Goal: Transaction & Acquisition: Purchase product/service

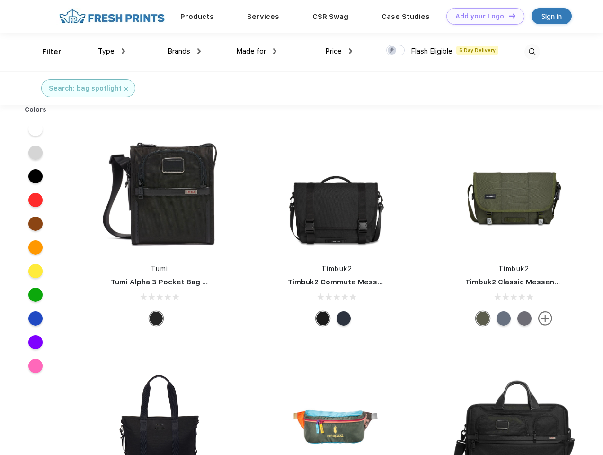
click at [482, 16] on link "Add your Logo Design Tool" at bounding box center [486, 16] width 78 height 17
click at [0, 0] on div "Design Tool" at bounding box center [0, 0] width 0 height 0
click at [508, 16] on link "Add your Logo Design Tool" at bounding box center [486, 16] width 78 height 17
click at [45, 52] on div "Filter" at bounding box center [51, 51] width 19 height 11
click at [112, 51] on span "Type" at bounding box center [106, 51] width 17 height 9
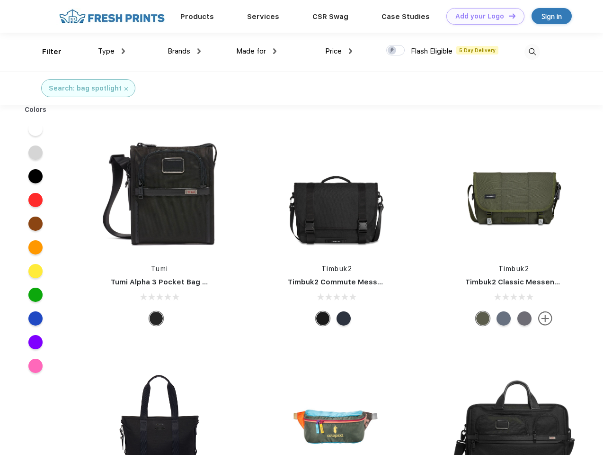
click at [184, 51] on span "Brands" at bounding box center [179, 51] width 23 height 9
click at [257, 51] on span "Made for" at bounding box center [251, 51] width 30 height 9
click at [339, 51] on span "Price" at bounding box center [333, 51] width 17 height 9
click at [396, 51] on div at bounding box center [396, 50] width 18 height 10
click at [393, 51] on input "checkbox" at bounding box center [390, 48] width 6 height 6
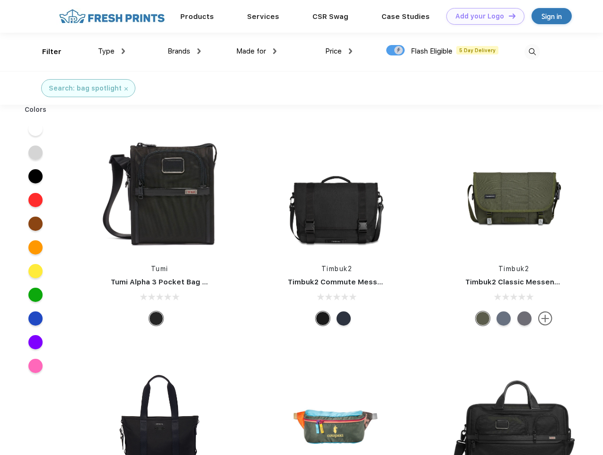
click at [532, 52] on img at bounding box center [533, 52] width 16 height 16
